Goal: Task Accomplishment & Management: Use online tool/utility

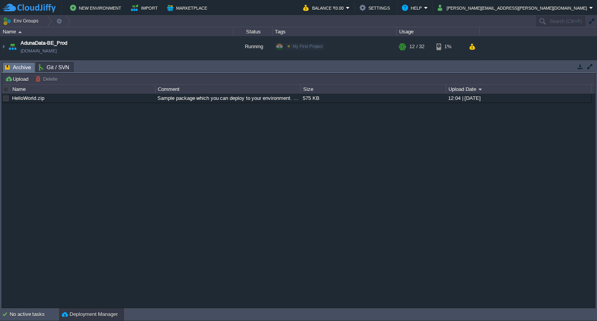
drag, startPoint x: 205, startPoint y: 66, endPoint x: 174, endPoint y: 339, distance: 274.2
click at [174, 321] on html "New Environment Import Marketplace Bonus ₹0.00 Upgrade Account Balance ₹0.00 Se…" at bounding box center [298, 160] width 597 height 321
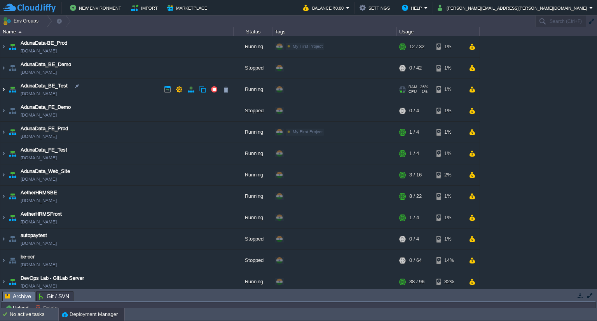
click at [1, 93] on img at bounding box center [3, 89] width 6 height 21
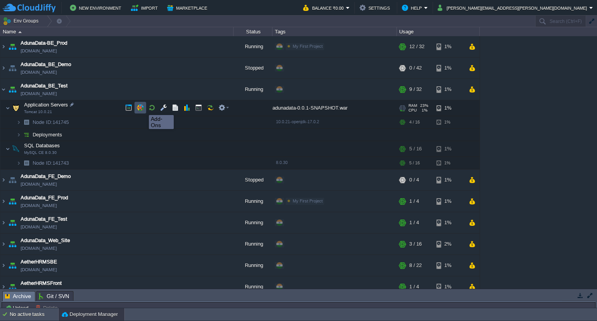
click at [143, 108] on button "button" at bounding box center [140, 107] width 7 height 7
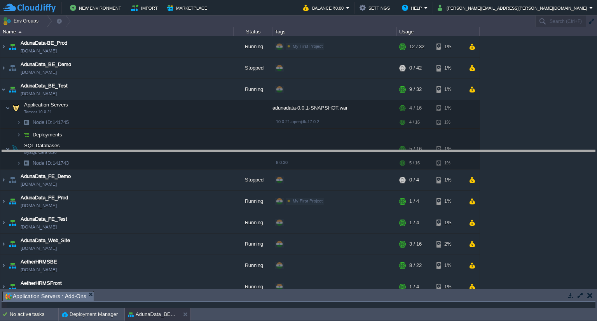
drag, startPoint x: 163, startPoint y: 293, endPoint x: 194, endPoint y: 144, distance: 151.7
click at [194, 144] on body "New Environment Import Marketplace Bonus ₹0.00 Upgrade Account Balance ₹0.00 Se…" at bounding box center [298, 160] width 597 height 321
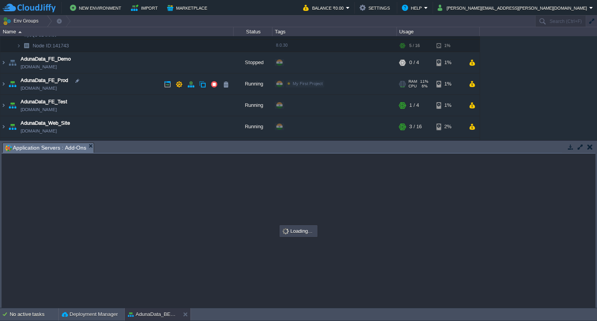
scroll to position [117, 0]
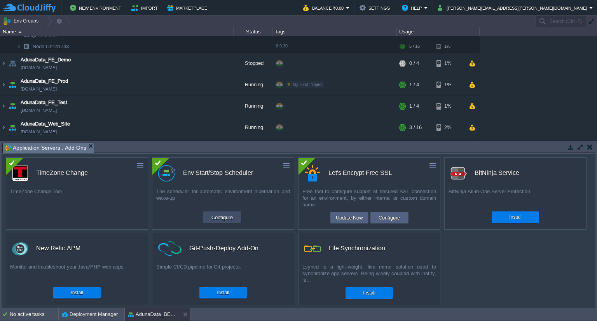
click at [220, 220] on button "Configure" at bounding box center [222, 217] width 26 height 9
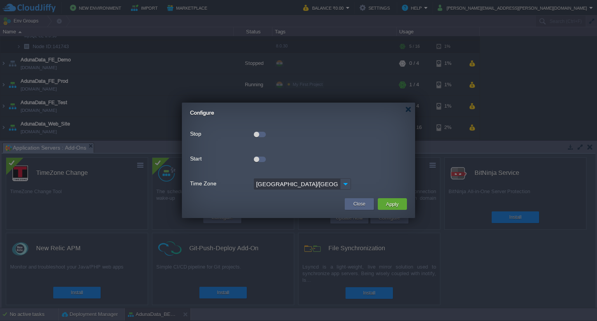
click at [258, 135] on div at bounding box center [256, 134] width 5 height 5
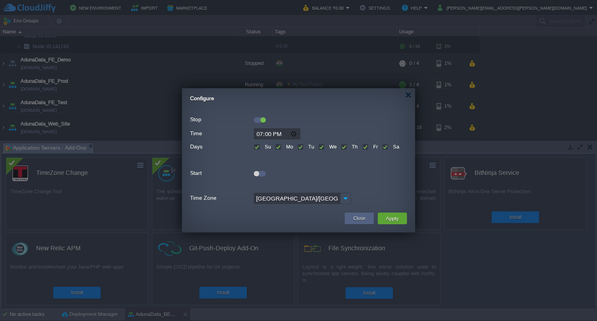
click at [264, 175] on div at bounding box center [260, 173] width 12 height 5
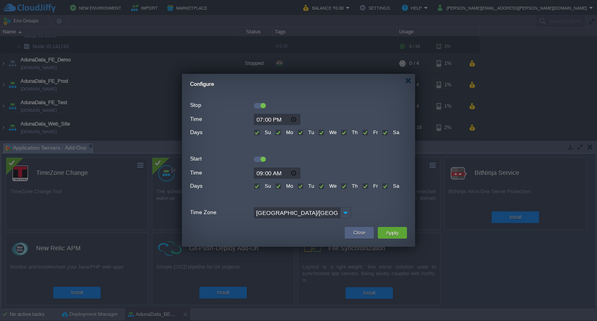
click at [263, 131] on label "Su" at bounding box center [267, 132] width 8 height 6
click at [255, 131] on input "Su" at bounding box center [256, 133] width 5 height 5
checkbox input "false"
click at [256, 183] on div "Su" at bounding box center [262, 185] width 17 height 9
click at [263, 186] on label "Su" at bounding box center [267, 186] width 8 height 6
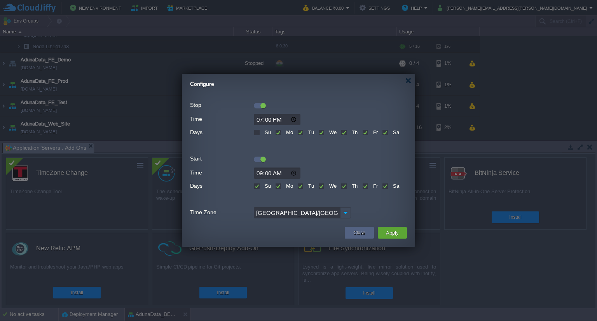
click at [257, 186] on input "Su" at bounding box center [256, 186] width 5 height 5
checkbox input "false"
click at [391, 185] on label "Sa" at bounding box center [395, 186] width 8 height 6
click at [387, 185] on input "Sa" at bounding box center [384, 186] width 5 height 5
checkbox input "false"
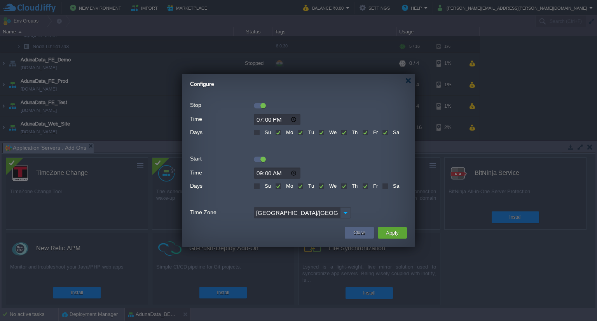
click at [391, 133] on label "Sa" at bounding box center [395, 132] width 8 height 6
click at [384, 133] on input "Sa" at bounding box center [384, 133] width 5 height 5
checkbox input "false"
click at [397, 234] on button "Apply" at bounding box center [392, 232] width 17 height 9
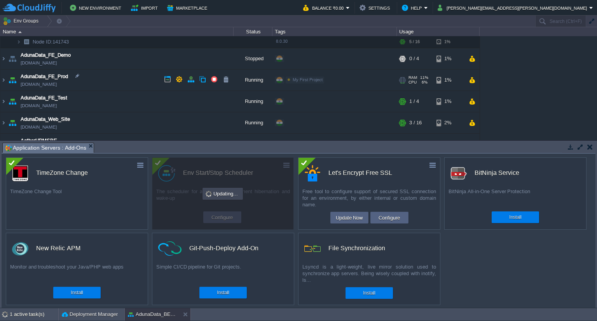
scroll to position [121, 0]
click at [2, 100] on img at bounding box center [3, 101] width 6 height 21
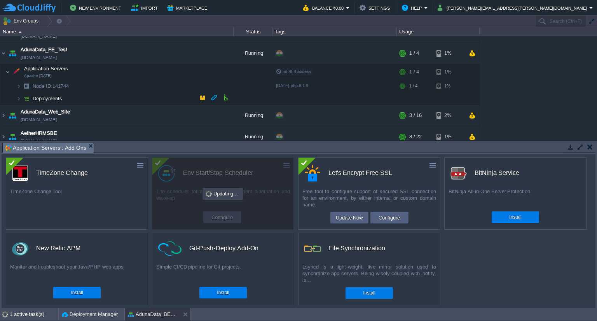
scroll to position [169, 0]
click at [138, 70] on button "button" at bounding box center [140, 71] width 7 height 7
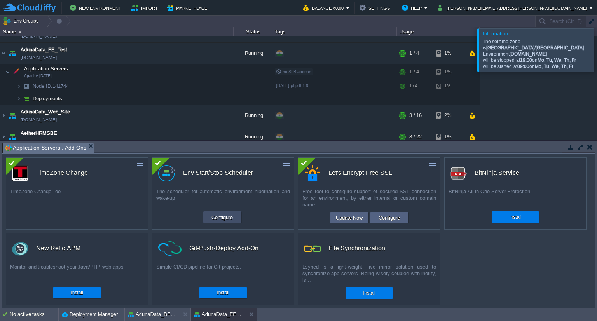
click at [217, 221] on button "Configure" at bounding box center [222, 217] width 26 height 9
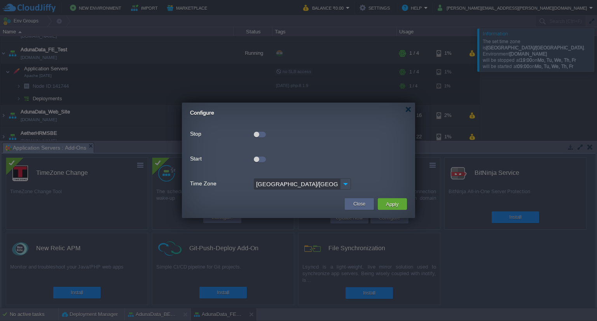
click at [260, 135] on div at bounding box center [260, 134] width 12 height 5
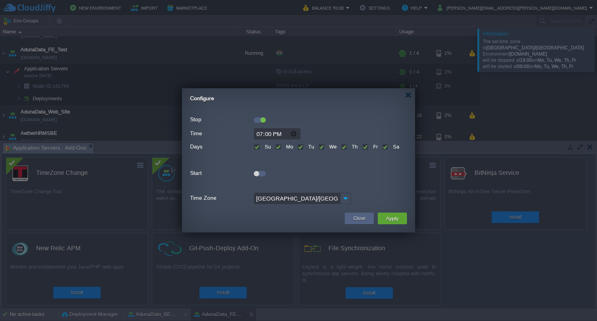
click at [262, 173] on div at bounding box center [260, 173] width 12 height 5
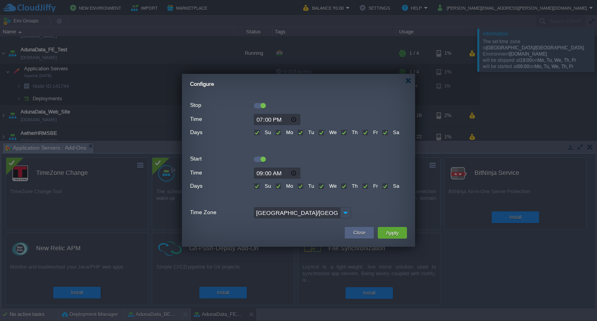
click at [263, 133] on label "Su" at bounding box center [267, 132] width 8 height 6
click at [258, 133] on input "Su" at bounding box center [256, 133] width 5 height 5
checkbox input "false"
click at [391, 134] on label "Sa" at bounding box center [395, 132] width 8 height 6
click at [384, 134] on input "Sa" at bounding box center [384, 133] width 5 height 5
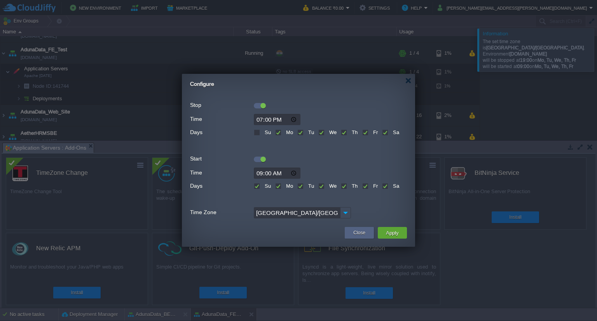
checkbox input "false"
click at [391, 186] on label "Sa" at bounding box center [395, 186] width 8 height 6
click at [382, 186] on input "Sa" at bounding box center [384, 186] width 5 height 5
checkbox input "false"
click at [263, 184] on label "Su" at bounding box center [267, 186] width 8 height 6
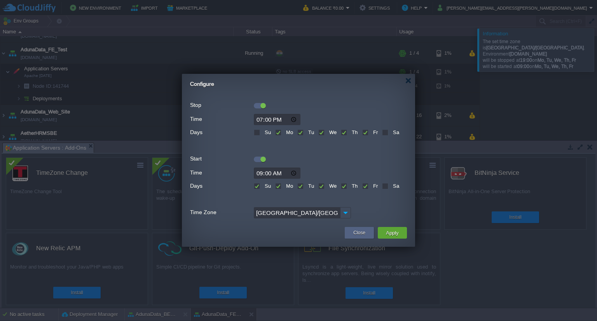
click at [258, 184] on input "Su" at bounding box center [256, 186] width 5 height 5
checkbox input "false"
click at [393, 235] on button "Apply" at bounding box center [392, 232] width 17 height 9
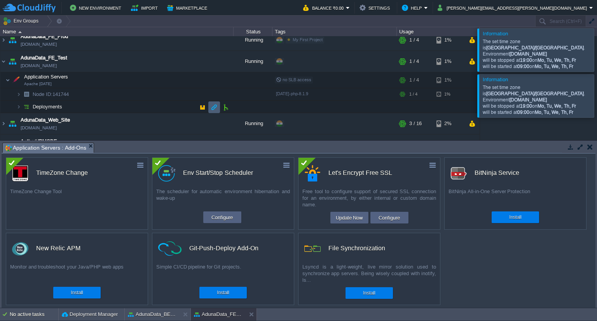
scroll to position [161, 0]
